Goal: Task Accomplishment & Management: Use online tool/utility

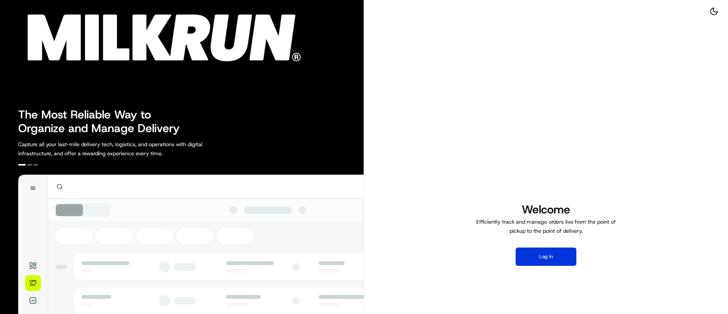
click at [544, 253] on button "Log in" at bounding box center [546, 256] width 61 height 18
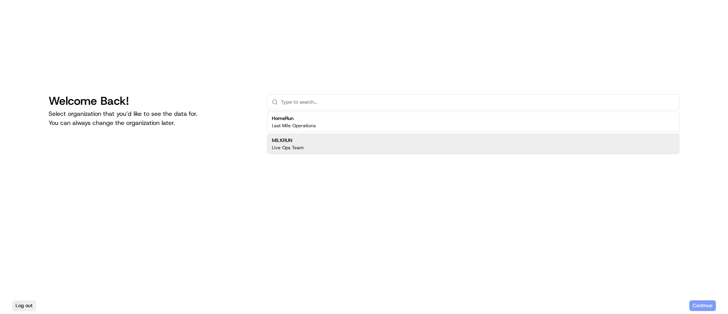
click at [302, 144] on p "Live Ops Team" at bounding box center [288, 147] width 32 height 6
click at [702, 301] on button "Continue" at bounding box center [702, 305] width 27 height 11
